Goal: Check status: Check status

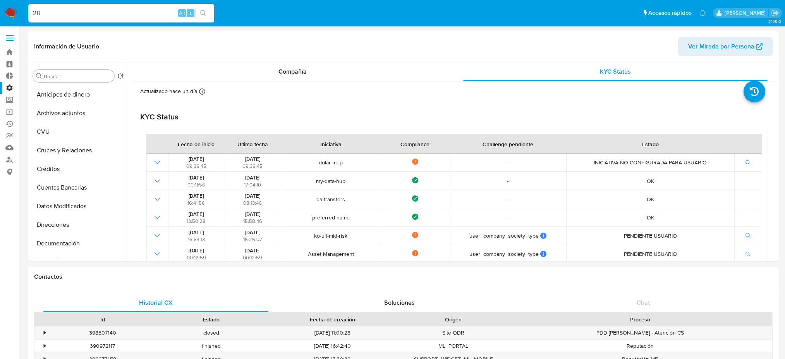
select select "10"
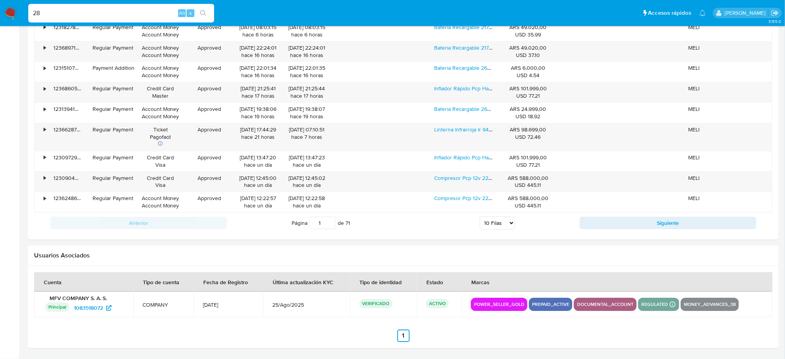
scroll to position [397, 0]
type input "28"
click at [206, 10] on icon "search-icon" at bounding box center [203, 13] width 6 height 6
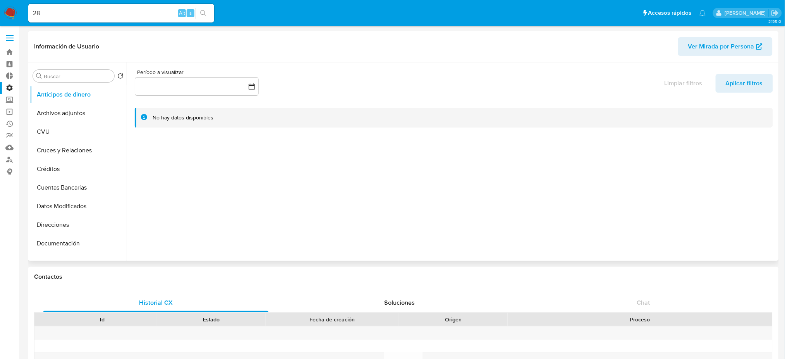
select select "10"
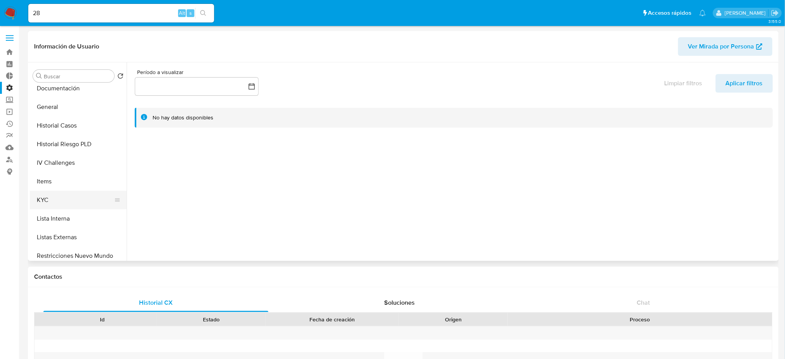
click at [82, 202] on button "KYC" at bounding box center [75, 199] width 91 height 19
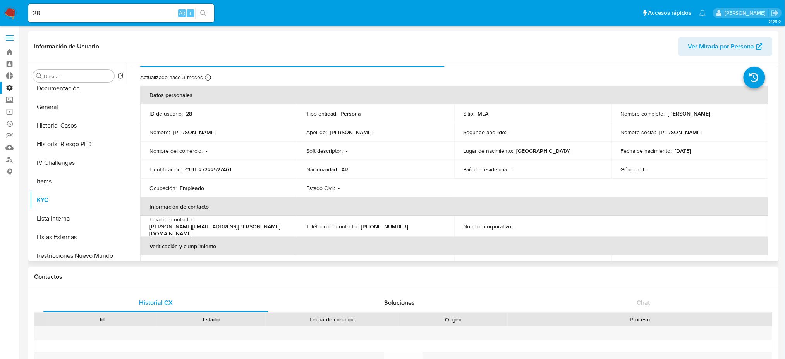
scroll to position [0, 0]
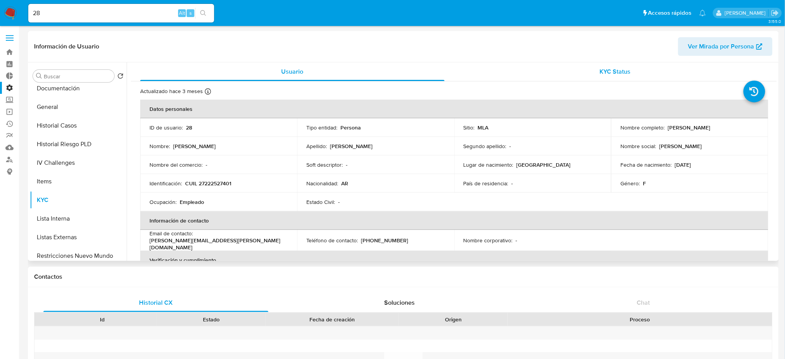
click at [630, 76] on div "KYC Status" at bounding box center [615, 71] width 304 height 19
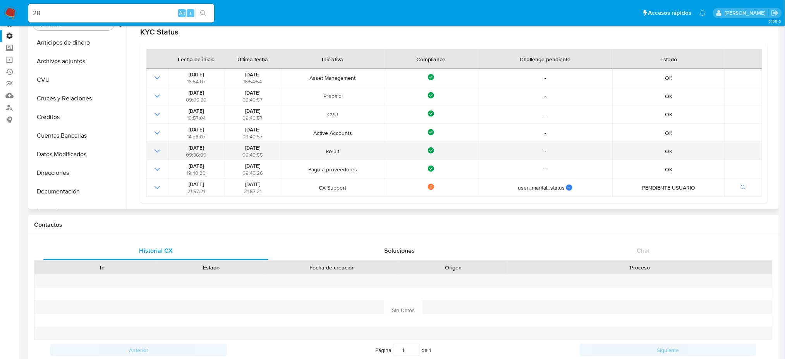
scroll to position [51, 0]
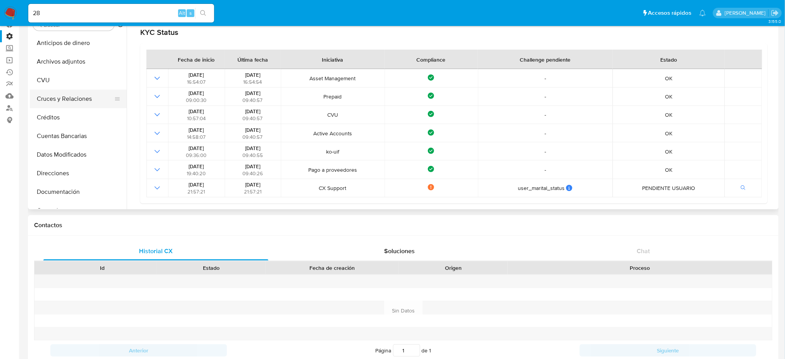
click at [89, 90] on button "Cruces y Relaciones" at bounding box center [75, 98] width 91 height 19
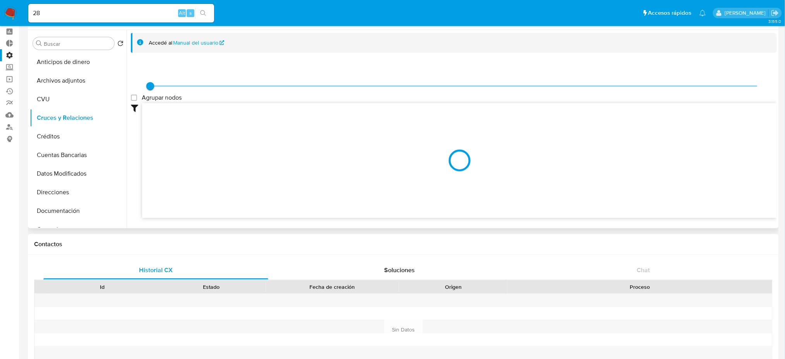
scroll to position [0, 0]
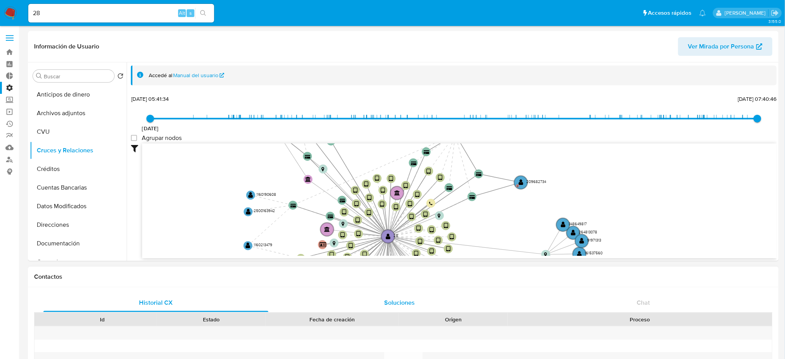
drag, startPoint x: 304, startPoint y: 170, endPoint x: 299, endPoint y: 294, distance: 124.0
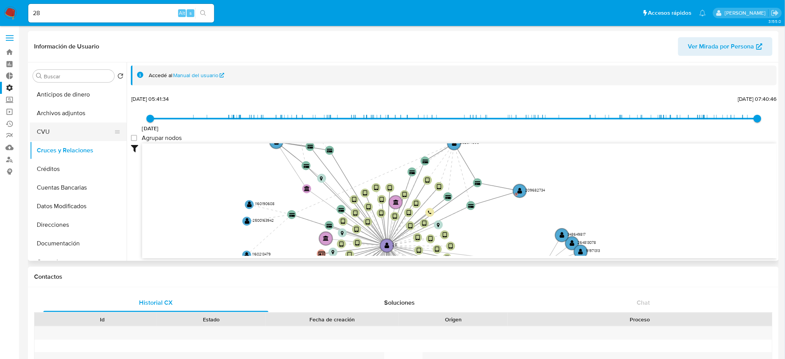
click at [75, 129] on button "CVU" at bounding box center [75, 131] width 91 height 19
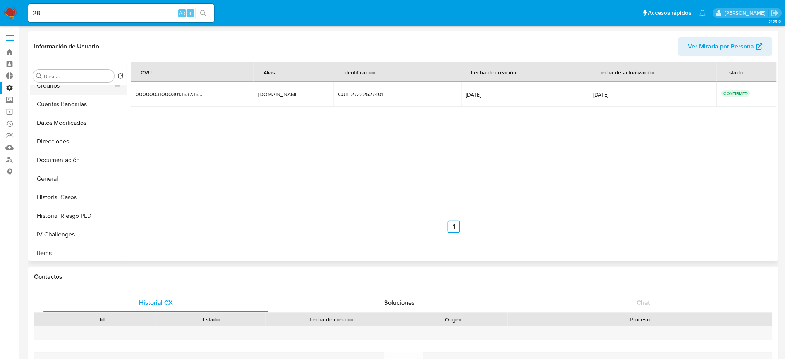
scroll to position [155, 0]
click at [79, 202] on button "KYC" at bounding box center [75, 199] width 91 height 19
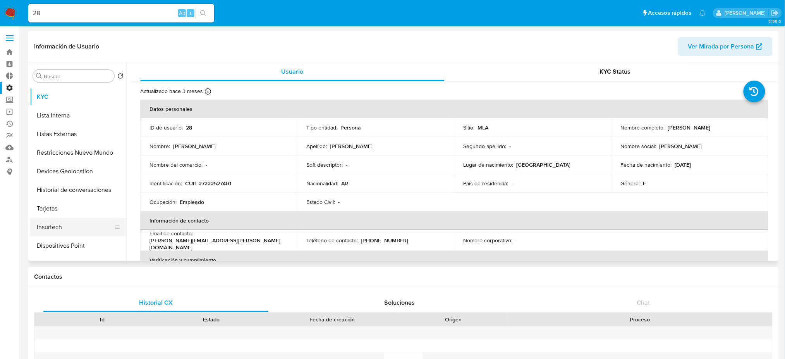
scroll to position [364, 0]
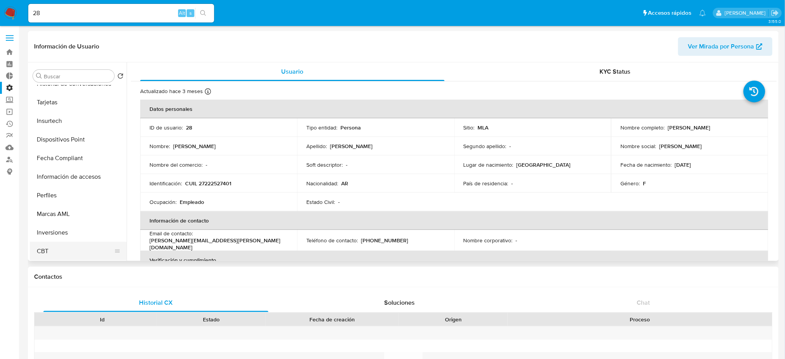
click at [88, 242] on button "CBT" at bounding box center [75, 251] width 91 height 19
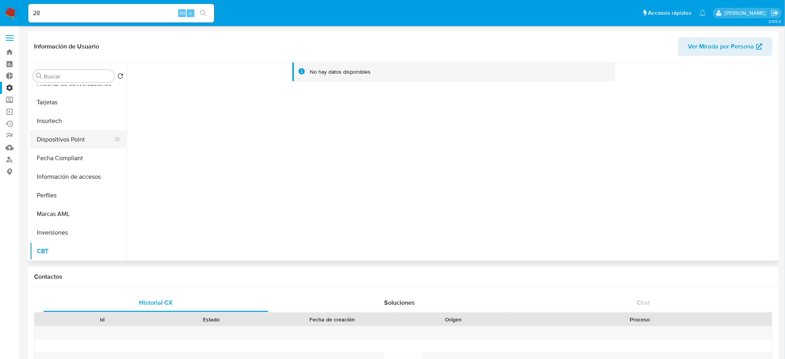
scroll to position [261, 0]
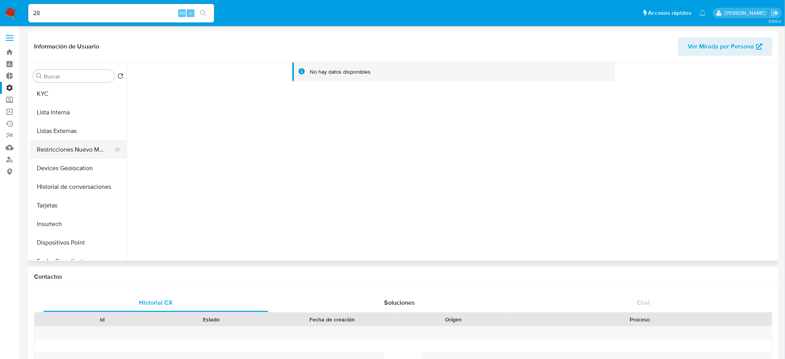
click at [85, 156] on button "Restricciones Nuevo Mundo" at bounding box center [75, 149] width 91 height 19
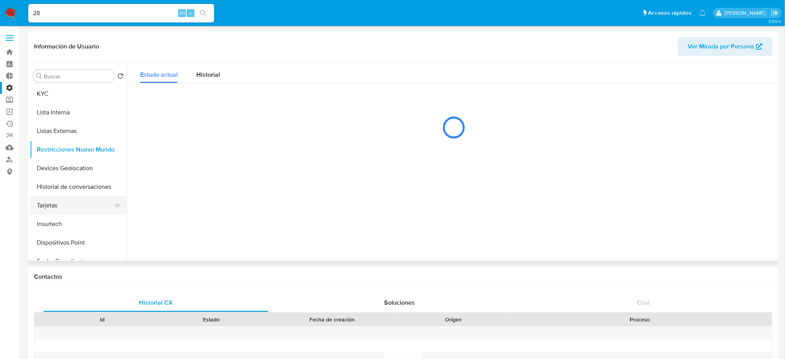
click at [92, 210] on button "Tarjetas" at bounding box center [75, 205] width 91 height 19
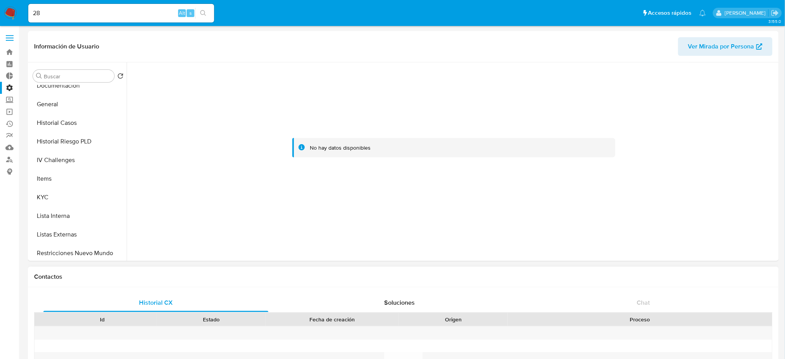
scroll to position [158, 0]
click at [38, 10] on input "28" at bounding box center [121, 13] width 186 height 10
paste input "15913140"
drag, startPoint x: 63, startPoint y: 14, endPoint x: 13, endPoint y: 14, distance: 50.3
click at [13, 14] on nav "Pausado Ver notificaciones 215913140 Alt s Accesos rápidos Presiona las siguien…" at bounding box center [392, 13] width 785 height 26
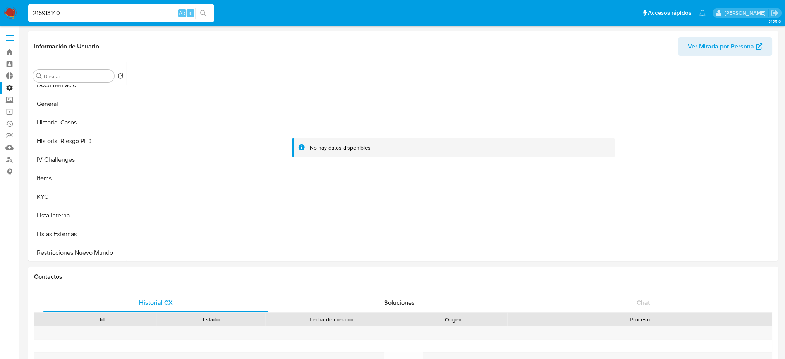
paste input
drag, startPoint x: 66, startPoint y: 12, endPoint x: 21, endPoint y: 16, distance: 45.9
click at [15, 16] on nav "Pausado Ver notificaciones 15913140 Alt s Accesos rápidos Presiona las siguient…" at bounding box center [392, 13] width 785 height 26
paste input "0926068"
type input "10926068"
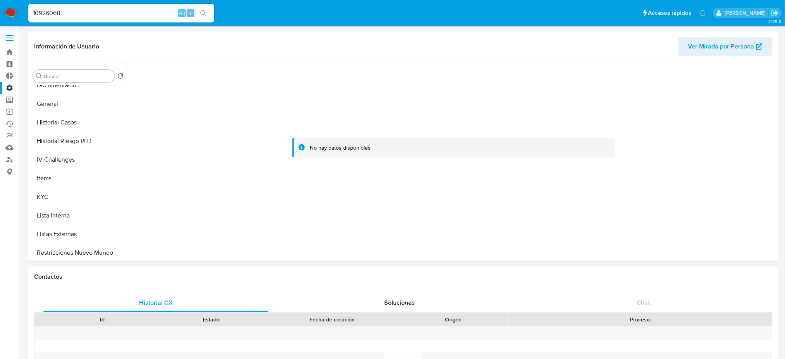
click at [204, 12] on icon "search-icon" at bounding box center [203, 13] width 6 height 6
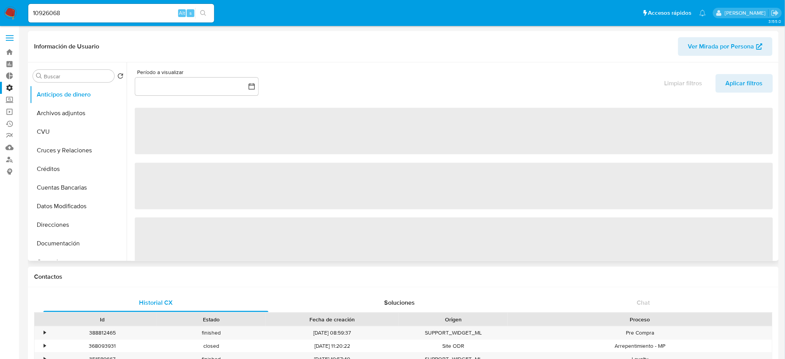
select select "10"
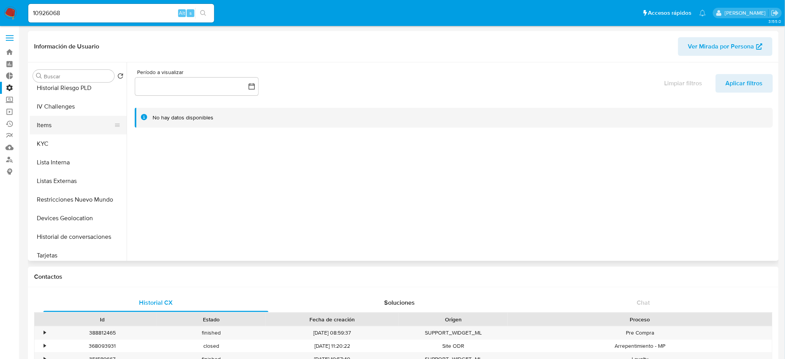
scroll to position [155, 0]
click at [82, 198] on button "KYC" at bounding box center [75, 199] width 91 height 19
